Goal: Task Accomplishment & Management: Complete application form

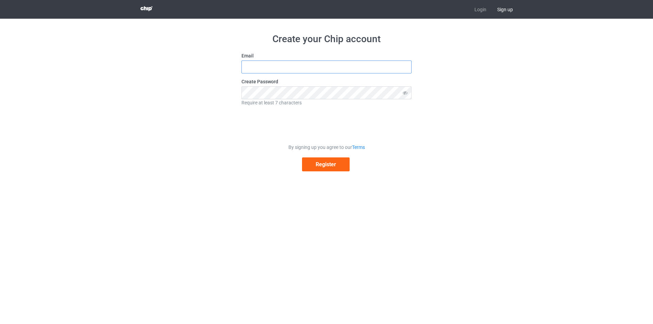
click at [347, 65] on input "text" at bounding box center [326, 67] width 170 height 13
click at [205, 66] on div "Create your Chip account Email Create Password Require at least 7 characters By…" at bounding box center [326, 102] width 383 height 167
click at [352, 69] on input "text" at bounding box center [326, 67] width 170 height 13
click at [130, 91] on div "Create your Chip account Email Create Password Require at least 7 characters By…" at bounding box center [326, 102] width 653 height 167
click at [286, 63] on input "text" at bounding box center [326, 67] width 170 height 13
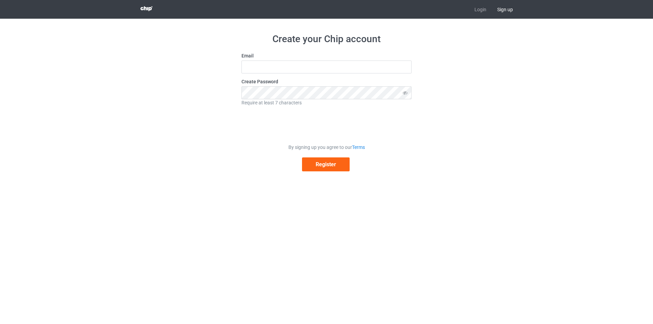
click at [174, 78] on div "Create your Chip account Email Create Password Require at least 7 characters By…" at bounding box center [326, 102] width 383 height 167
click at [302, 69] on input "text" at bounding box center [326, 67] width 170 height 13
click at [505, 11] on span "Sign up" at bounding box center [505, 9] width 27 height 19
click at [301, 67] on input "text" at bounding box center [326, 67] width 170 height 13
click at [224, 104] on div "Create your Chip account Email Create Password Require at least 7 characters By…" at bounding box center [326, 102] width 383 height 167
